Goal: Task Accomplishment & Management: Manage account settings

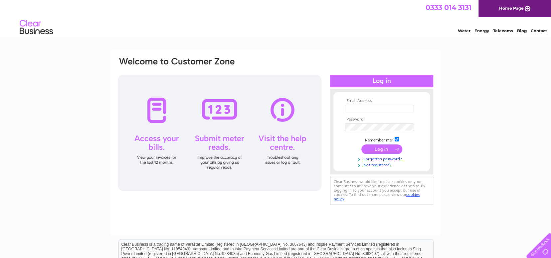
type input "colin.knowles83@ntlworld.com"
click at [383, 148] on input "submit" at bounding box center [381, 149] width 41 height 9
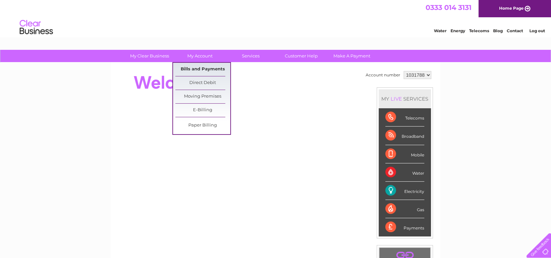
click at [193, 67] on link "Bills and Payments" at bounding box center [202, 69] width 55 height 13
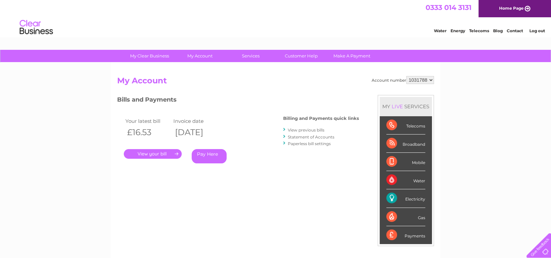
click at [429, 80] on select "1031788 1154032" at bounding box center [420, 80] width 28 height 8
select select "1154032"
click at [406, 76] on select "1031788 1154032" at bounding box center [420, 80] width 28 height 8
click at [168, 151] on link "." at bounding box center [153, 154] width 58 height 10
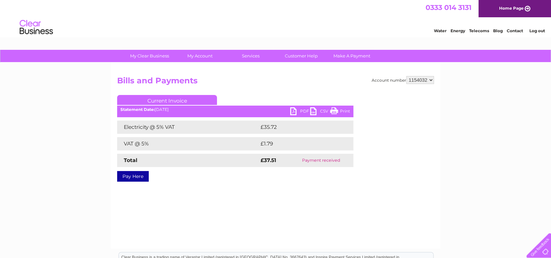
click at [293, 112] on link "PDF" at bounding box center [300, 112] width 20 height 10
click at [533, 30] on link "Log out" at bounding box center [537, 30] width 16 height 5
